Goal: Information Seeking & Learning: Learn about a topic

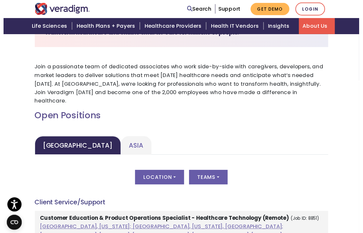
scroll to position [193, 0]
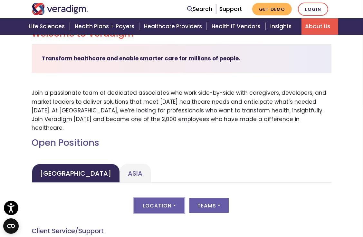
click at [171, 198] on button "Location" at bounding box center [159, 205] width 50 height 15
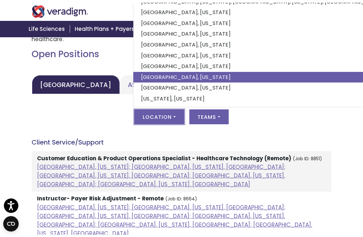
scroll to position [290, 0]
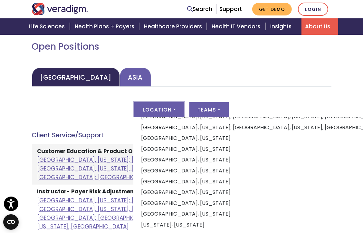
click at [120, 68] on link "Asia" at bounding box center [135, 77] width 31 height 19
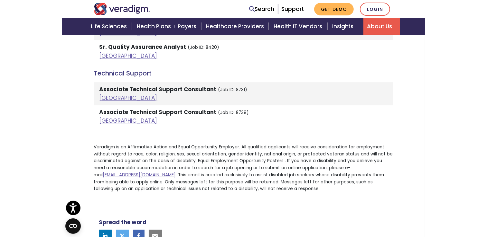
scroll to position [1448, 0]
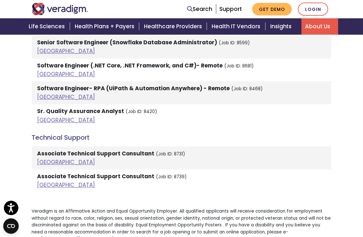
click at [54, 150] on strong "Associate Technical Support Consultant" at bounding box center [95, 154] width 117 height 8
click at [42, 159] on link "[GEOGRAPHIC_DATA]" at bounding box center [66, 163] width 58 height 8
click at [48, 181] on link "[GEOGRAPHIC_DATA]" at bounding box center [66, 185] width 58 height 8
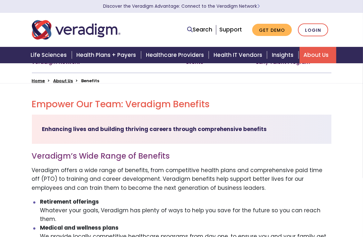
scroll to position [32, 0]
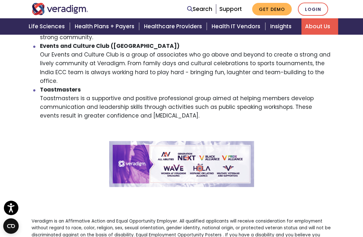
scroll to position [997, 0]
